Goal: Transaction & Acquisition: Purchase product/service

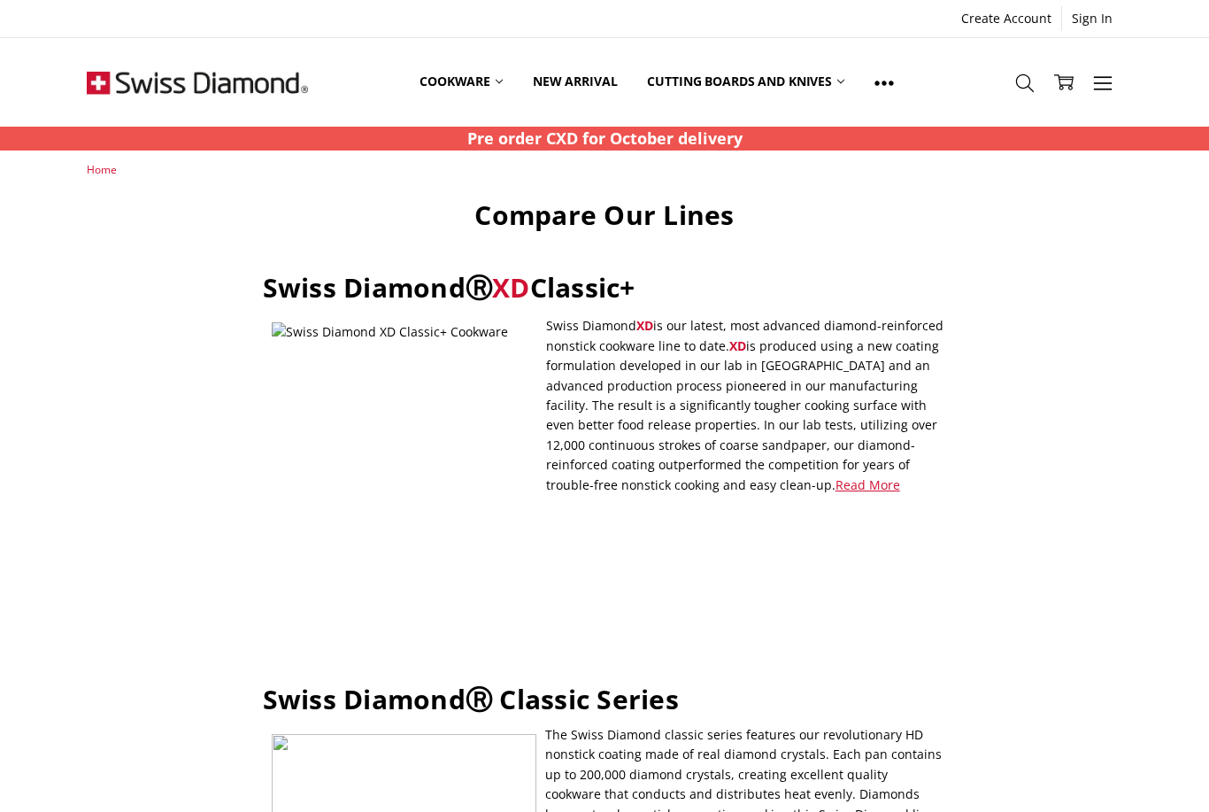
click at [528, 132] on strong "Pre order CXD for October delivery" at bounding box center [604, 137] width 275 height 21
click at [524, 147] on strong "Pre order CXD for October delivery" at bounding box center [604, 137] width 275 height 21
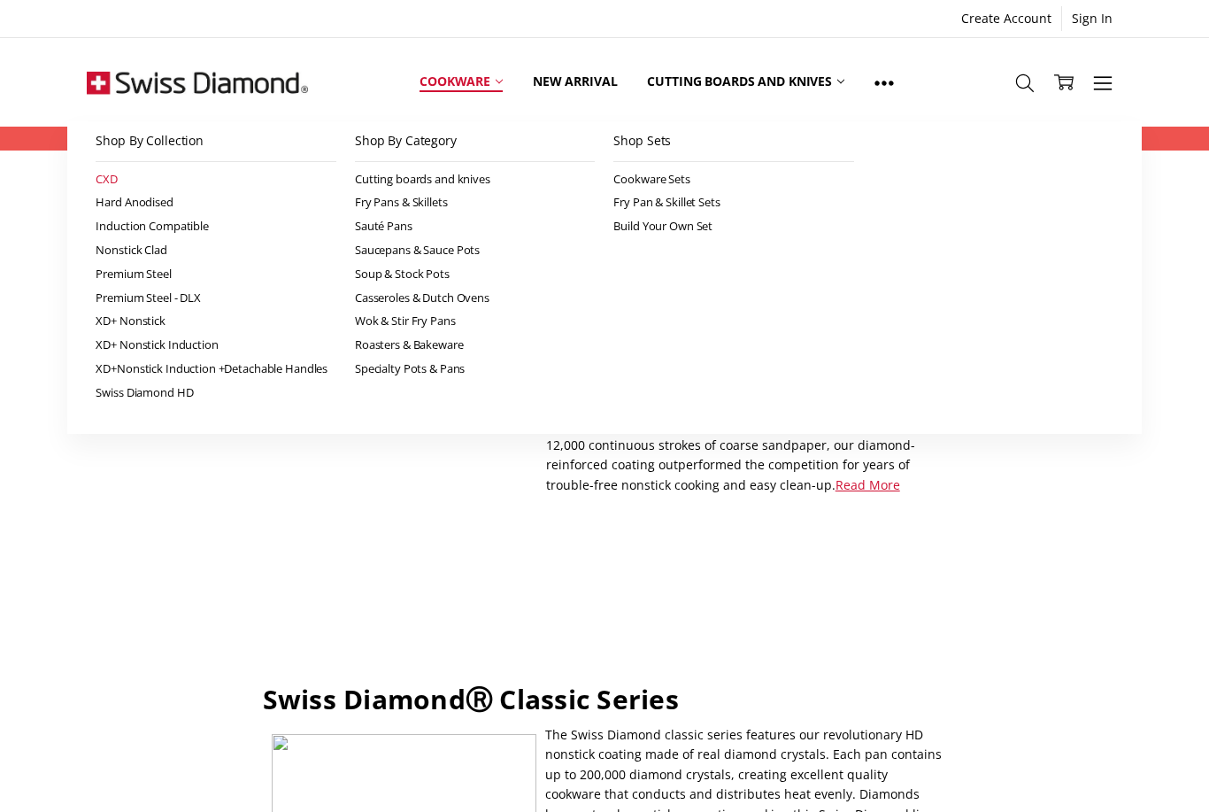
click at [121, 175] on link "CXD" at bounding box center [216, 179] width 241 height 24
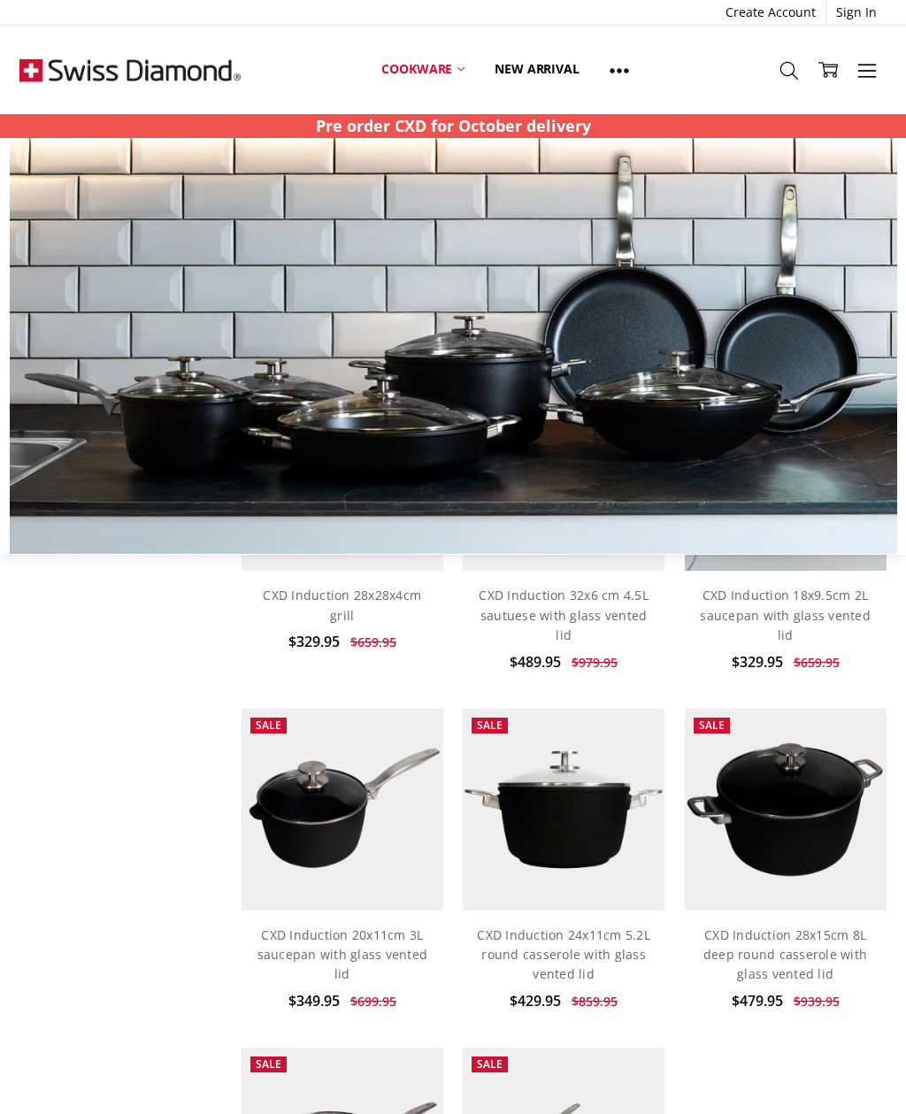
scroll to position [1369, 0]
click at [447, 58] on link "Cookware" at bounding box center [422, 69] width 113 height 39
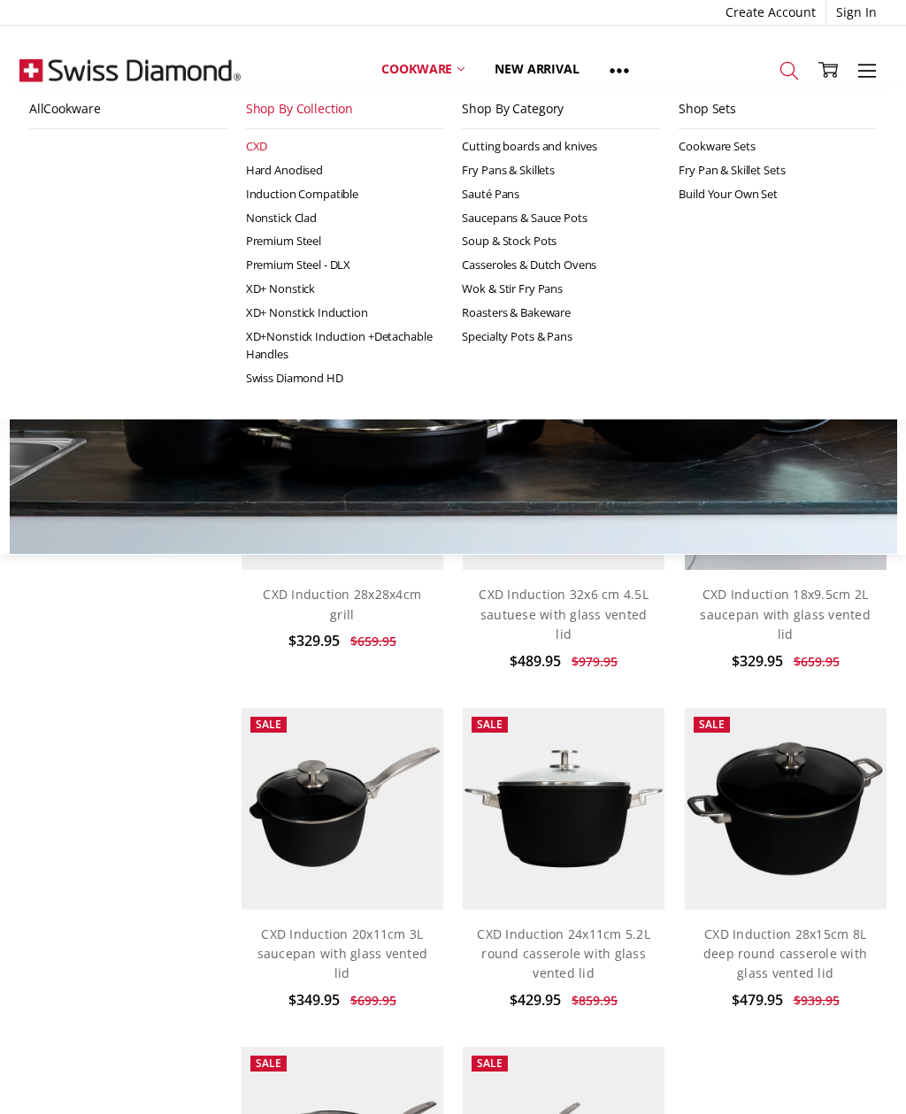
click at [789, 67] on icon at bounding box center [789, 70] width 19 height 19
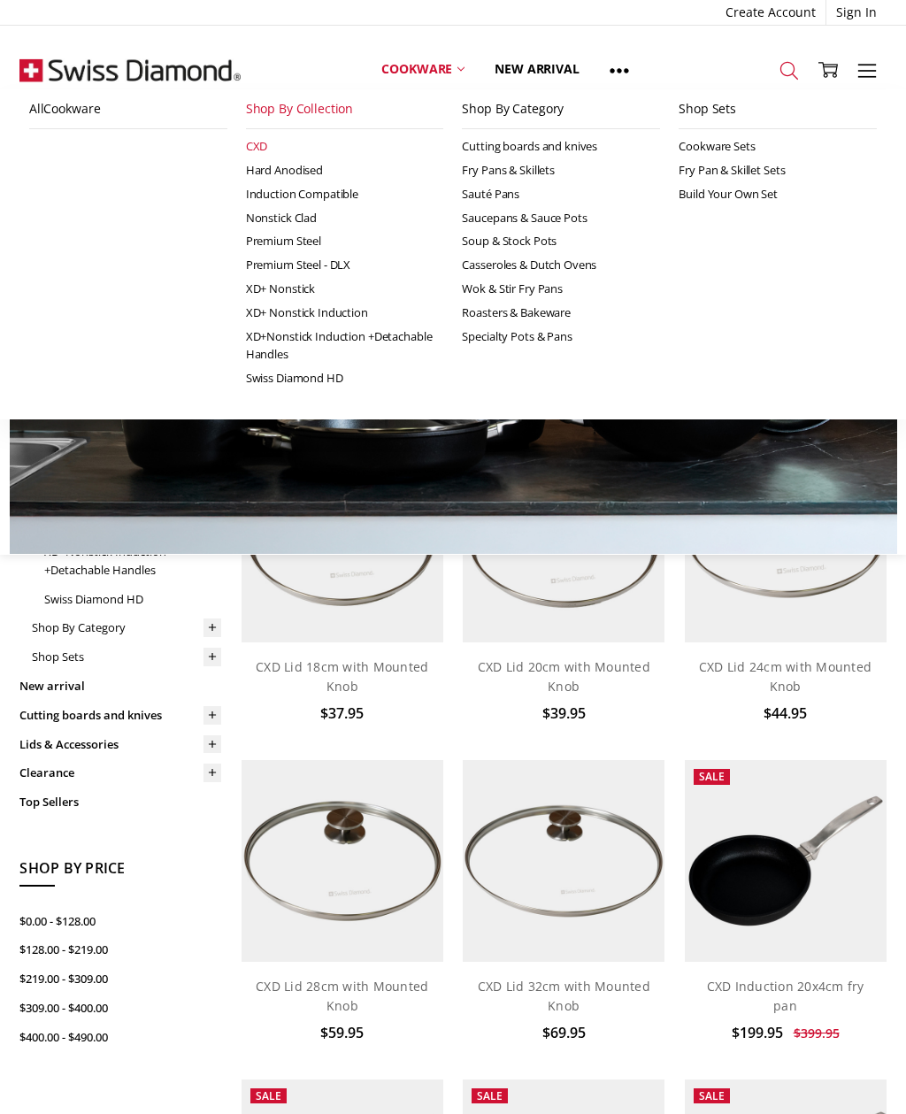
scroll to position [1231, 0]
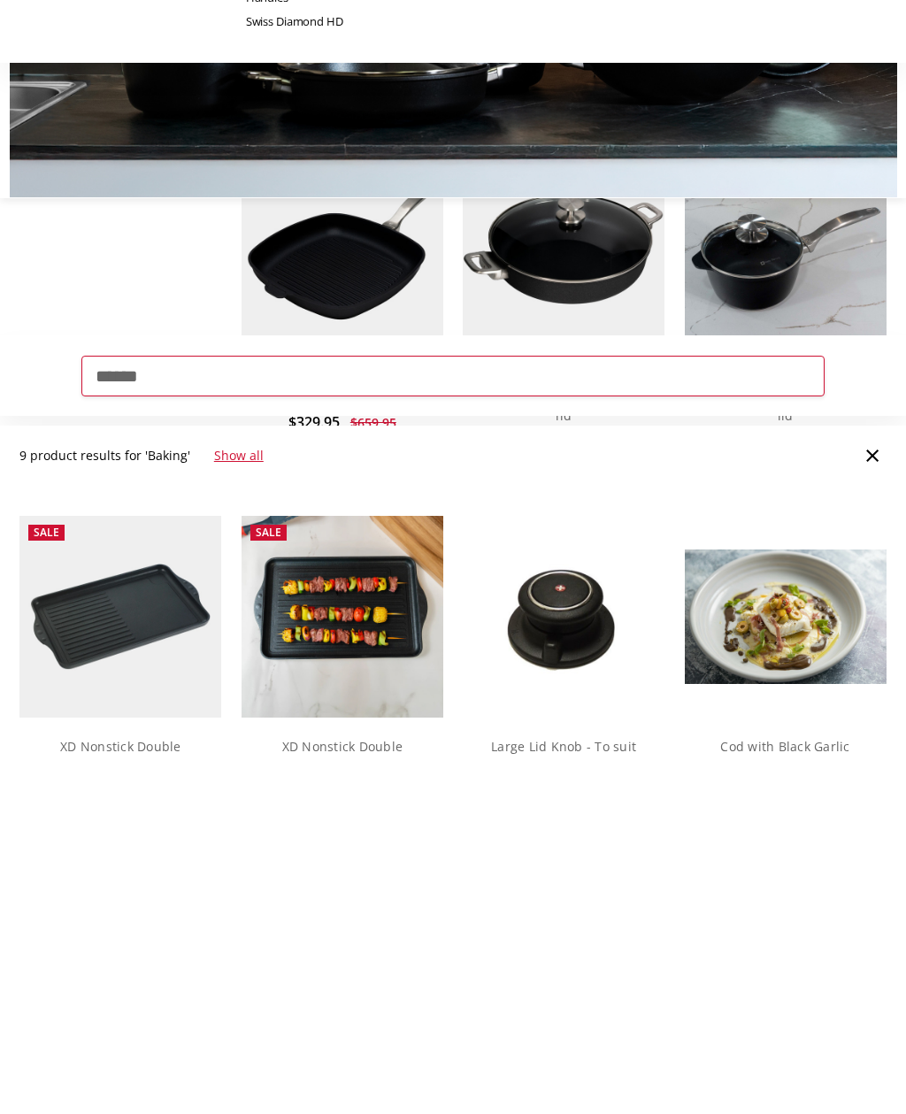
type input "******"
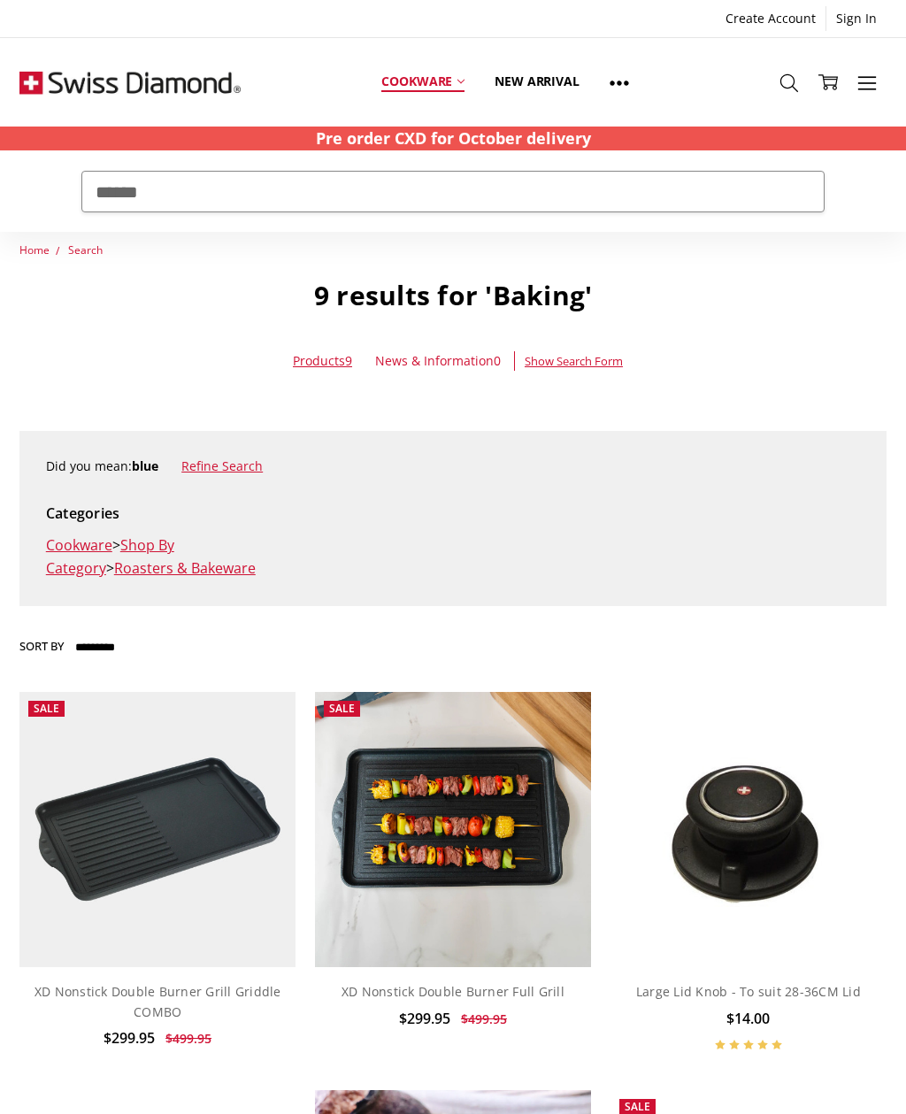
click at [410, 88] on link "Cookware" at bounding box center [422, 81] width 113 height 79
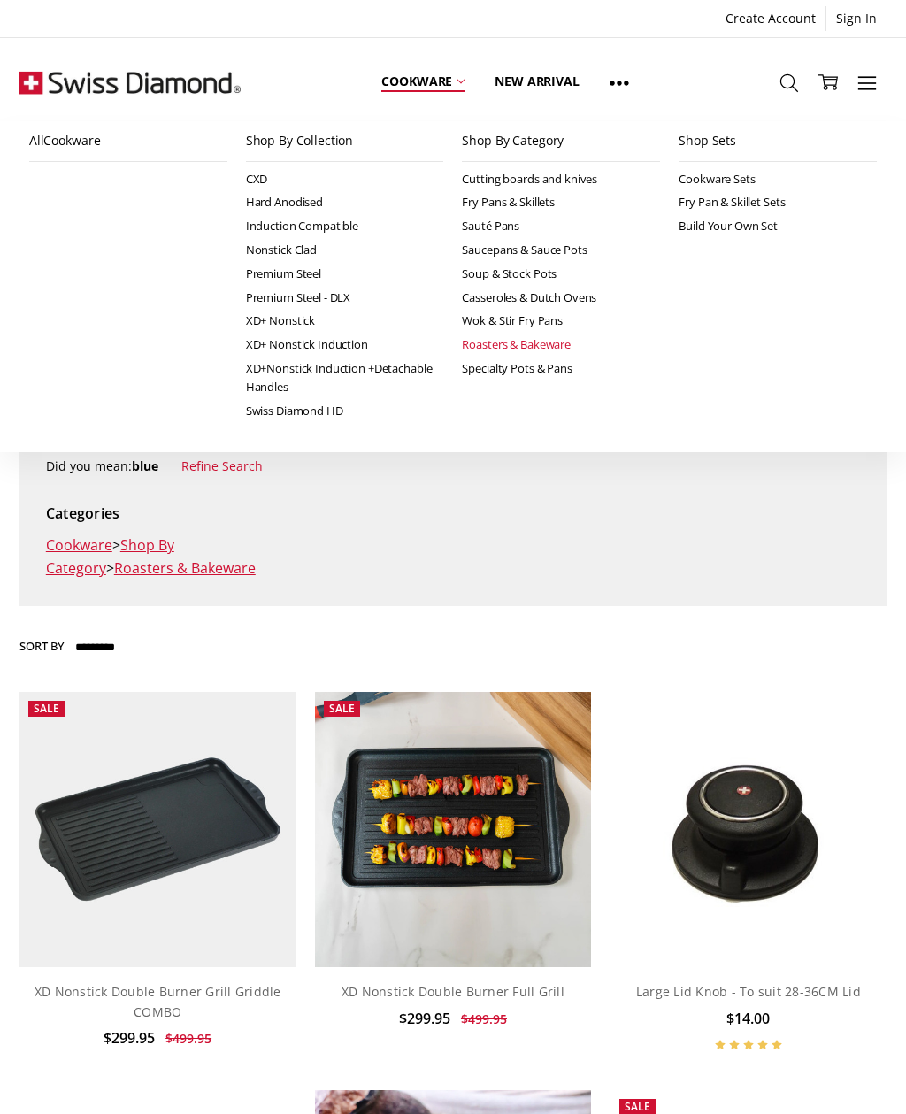
click at [528, 347] on link "Roasters & Bakeware" at bounding box center [561, 345] width 198 height 24
